Goal: Task Accomplishment & Management: Use online tool/utility

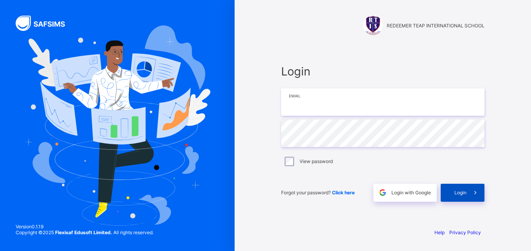
type input "**********"
click at [464, 190] on span "Login" at bounding box center [460, 193] width 12 height 6
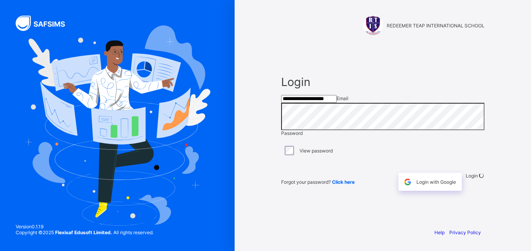
click at [466, 191] on div "Login" at bounding box center [475, 182] width 19 height 18
